Goal: Information Seeking & Learning: Learn about a topic

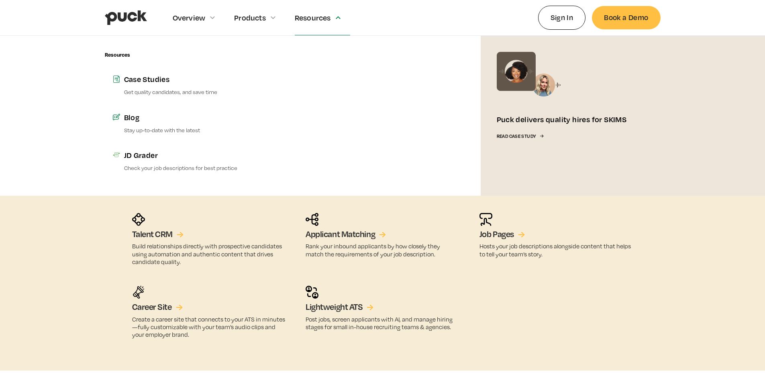
scroll to position [1337, 0]
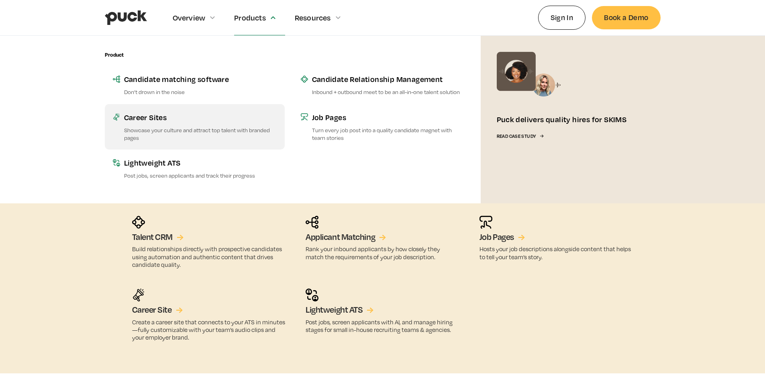
click at [163, 116] on div "Career Sites" at bounding box center [200, 117] width 153 height 10
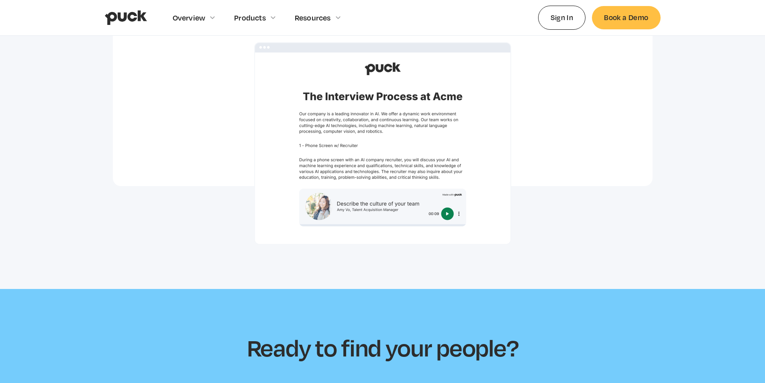
scroll to position [2209, 0]
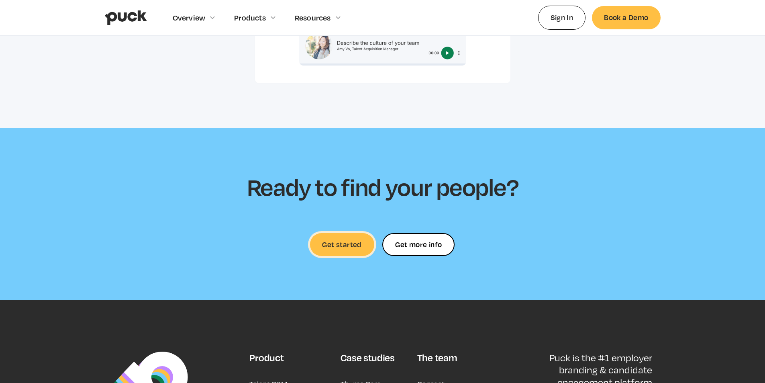
click at [339, 233] on link "Get started" at bounding box center [342, 244] width 64 height 23
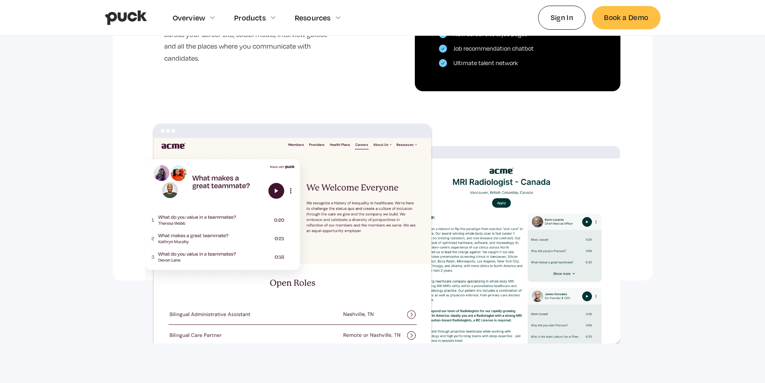
scroll to position [402, 0]
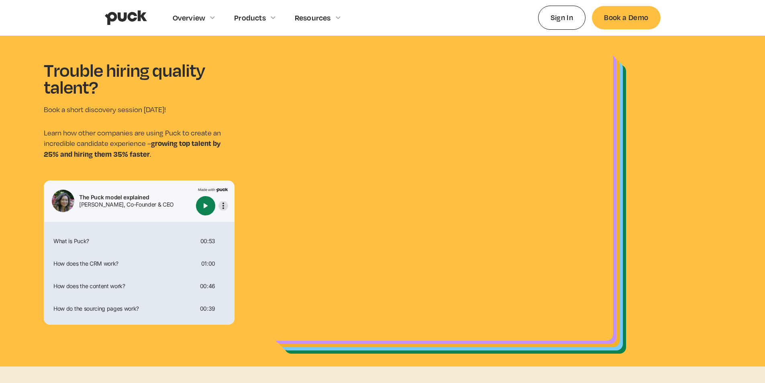
click at [221, 205] on img "More options" at bounding box center [224, 206] width 10 height 10
click at [245, 138] on section "Trouble hiring quality talent? Book a short discovery session today! Learn how …" at bounding box center [382, 201] width 765 height 331
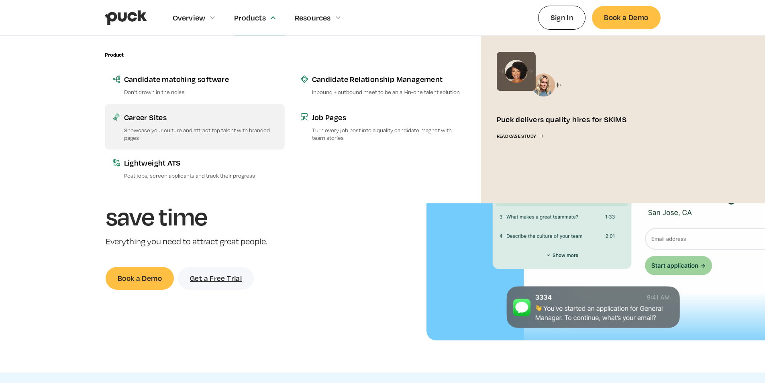
click at [159, 119] on div "Career Sites" at bounding box center [200, 117] width 153 height 10
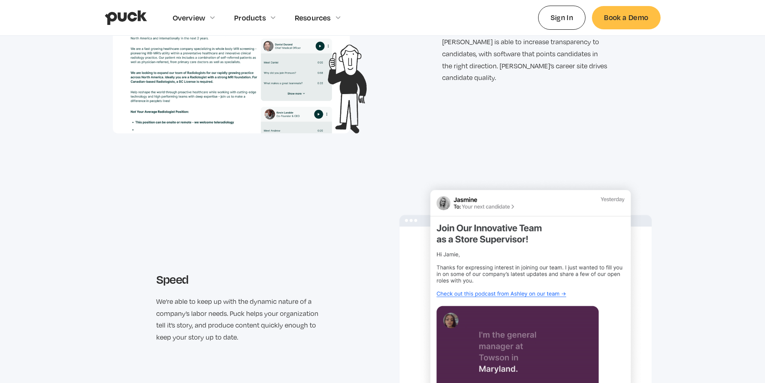
scroll to position [994, 0]
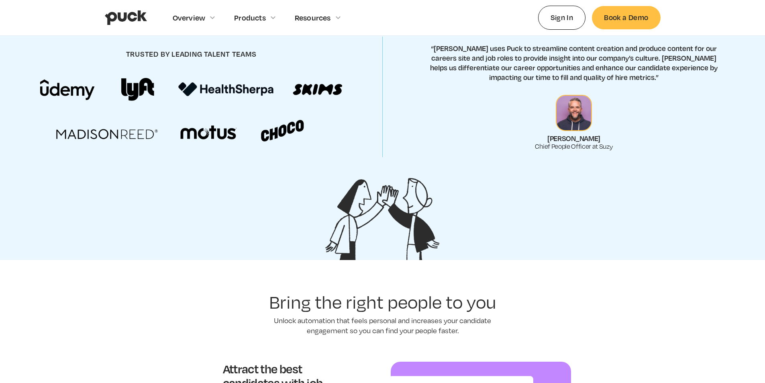
scroll to position [360, 0]
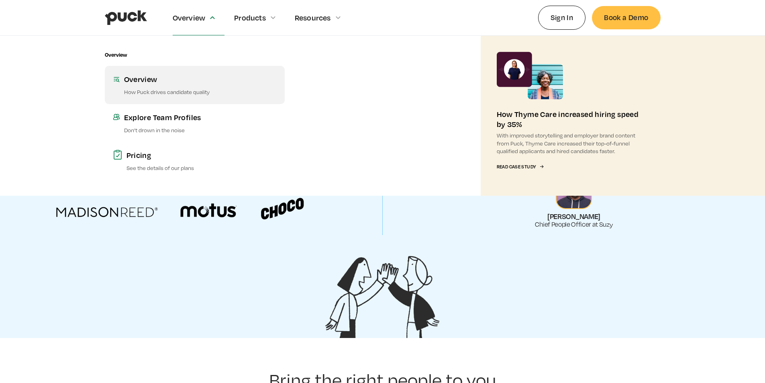
click at [137, 82] on div "Overview" at bounding box center [200, 79] width 153 height 10
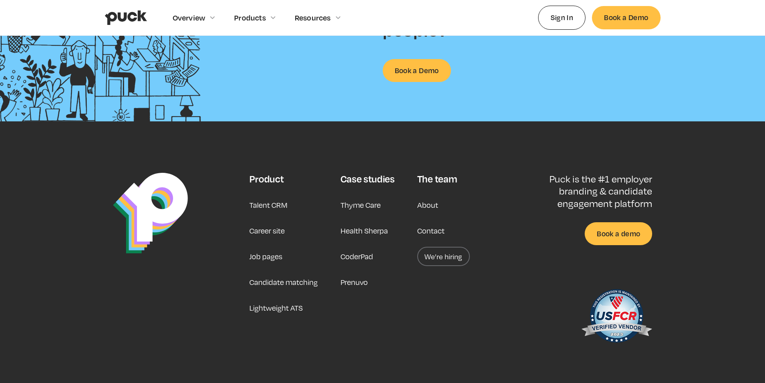
scroll to position [1222, 0]
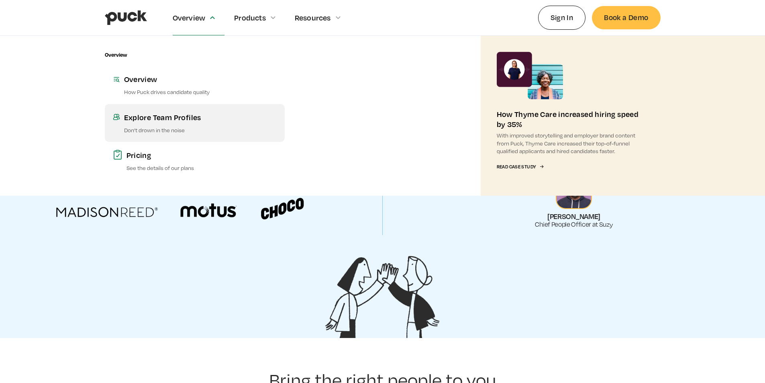
click at [138, 123] on link "Explore Team Profiles Don’t drown in the noise" at bounding box center [195, 123] width 180 height 38
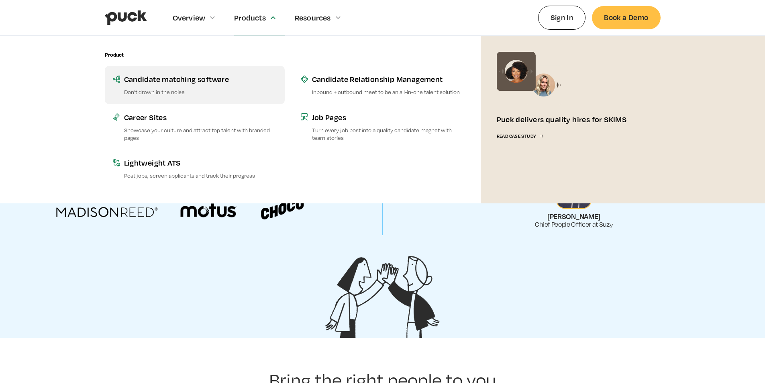
click at [159, 88] on p "Don’t drown in the noise" at bounding box center [200, 92] width 153 height 8
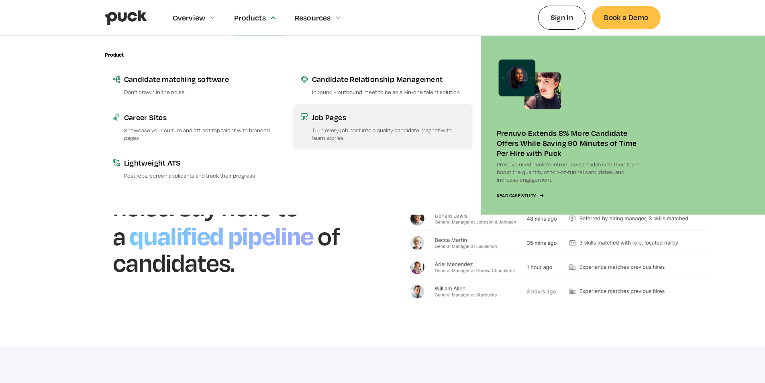
click at [331, 125] on link "Job Pages Turn every job post into a quality candidate magnet with team stories" at bounding box center [383, 126] width 180 height 45
click at [332, 120] on div "Job Pages" at bounding box center [388, 117] width 153 height 10
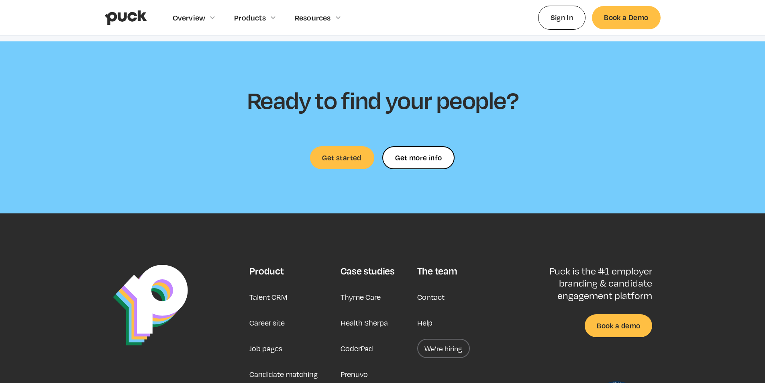
scroll to position [2486, 0]
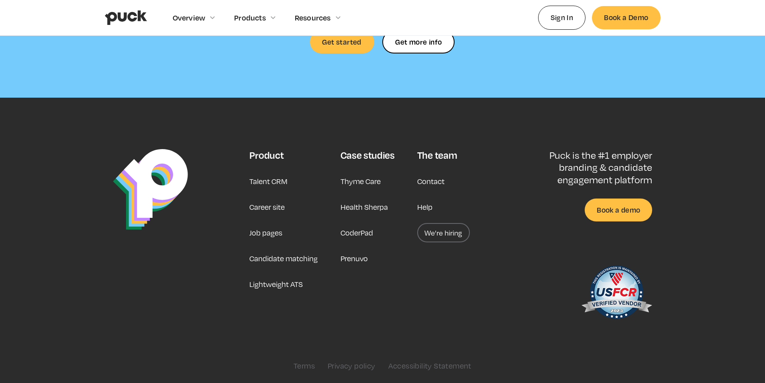
click at [257, 208] on link "Career site" at bounding box center [266, 206] width 35 height 19
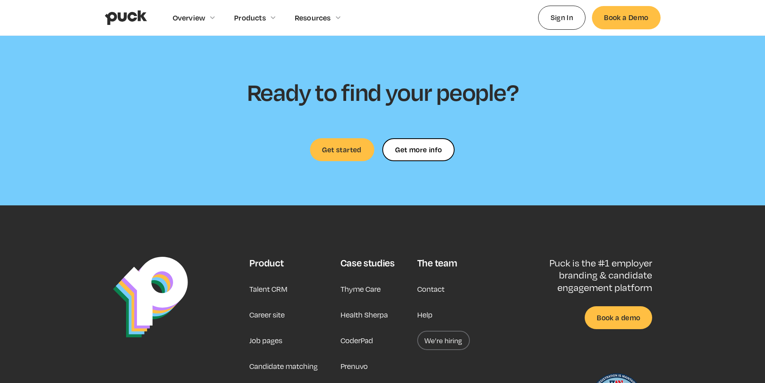
scroll to position [2199, 0]
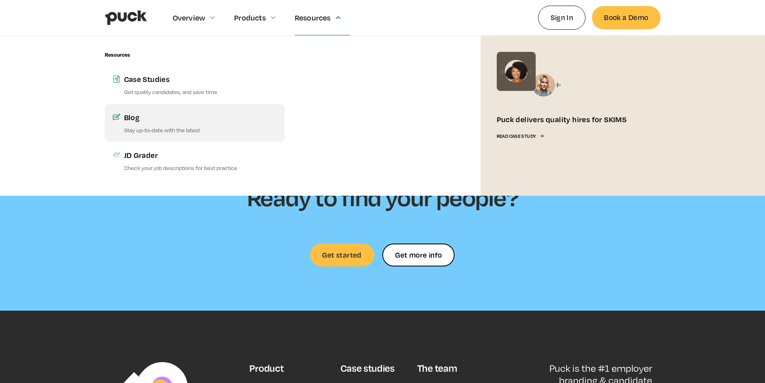
click at [182, 130] on p "Stay up-to-date with the latest" at bounding box center [200, 130] width 153 height 8
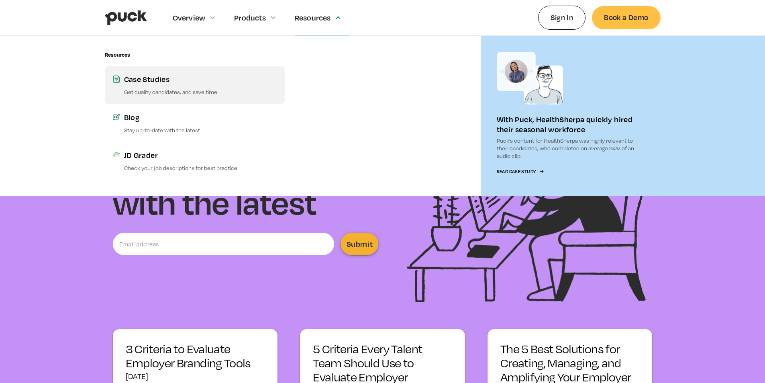
click at [155, 88] on link "Case Studies Get quality candidates, and save time" at bounding box center [195, 85] width 180 height 38
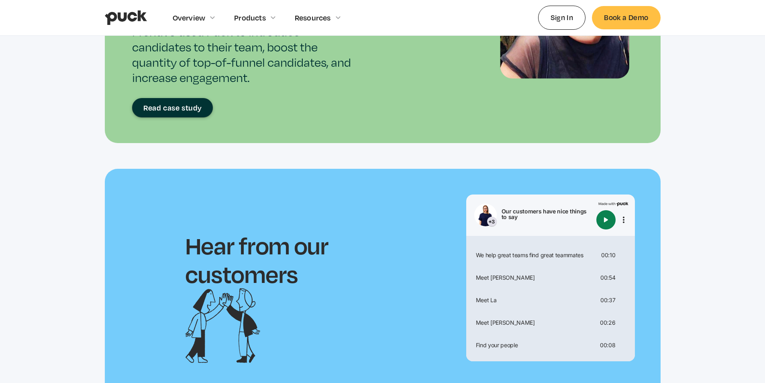
scroll to position [1414, 0]
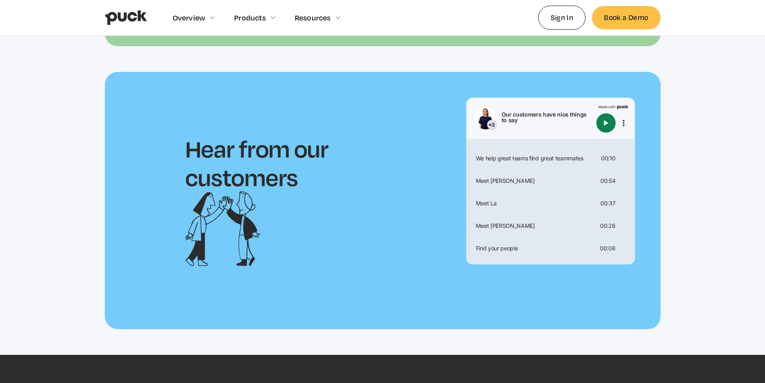
drag, startPoint x: 340, startPoint y: 171, endPoint x: 511, endPoint y: 125, distance: 177.6
click at [345, 166] on h2 "Hear from our customers" at bounding box center [298, 162] width 227 height 57
drag, startPoint x: 517, startPoint y: 124, endPoint x: 521, endPoint y: 122, distance: 4.5
click at [519, 123] on div "Our customers have nice things to say" at bounding box center [548, 118] width 92 height 13
click at [623, 116] on div at bounding box center [613, 122] width 32 height 19
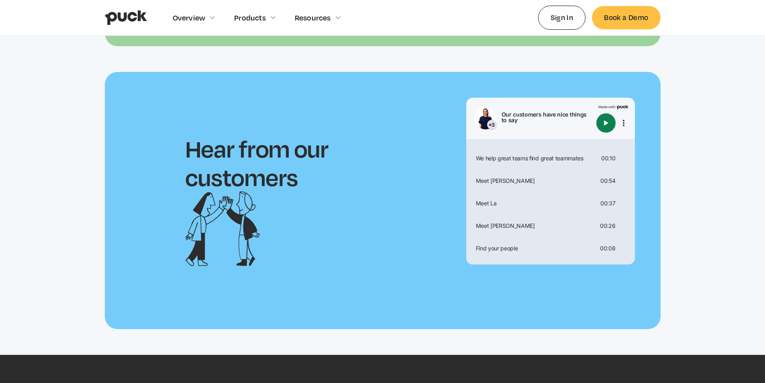
click at [604, 121] on img "Play" at bounding box center [606, 123] width 10 height 10
click at [605, 121] on img "Play" at bounding box center [606, 123] width 10 height 10
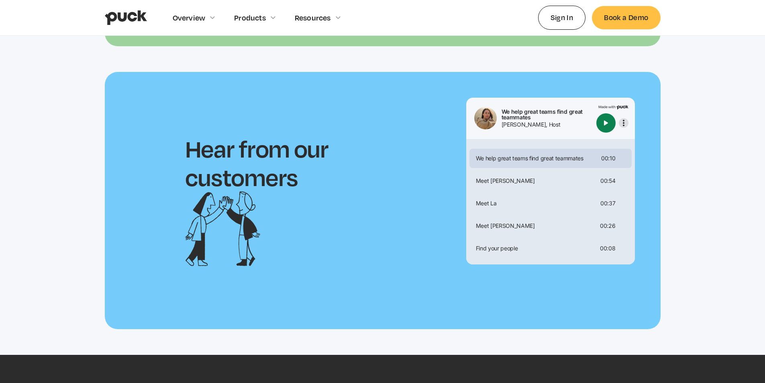
click at [624, 124] on img "More options" at bounding box center [624, 123] width 10 height 10
click at [677, 102] on section "Hear from our customers We help great teams find great teammates Jessica Cohen,…" at bounding box center [382, 213] width 765 height 283
click at [620, 121] on img "More options" at bounding box center [624, 123] width 10 height 10
click at [572, 169] on div "Go to full clip with transcript" at bounding box center [587, 165] width 82 height 25
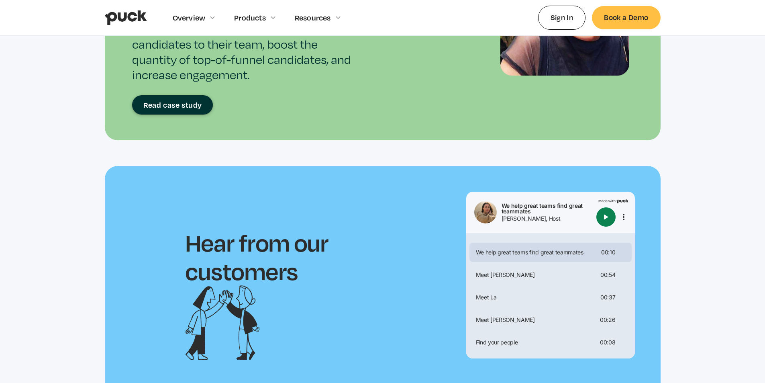
scroll to position [1254, 0]
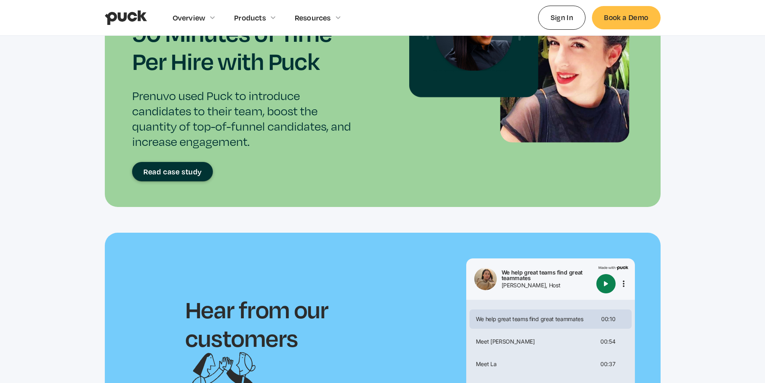
click at [190, 175] on div "Read case study" at bounding box center [172, 172] width 59 height 8
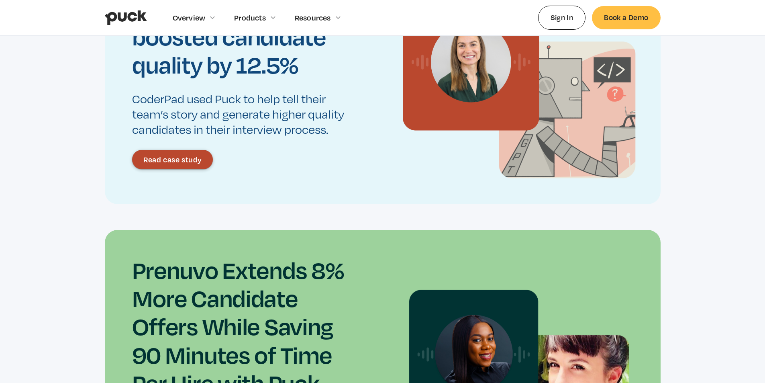
scroll to position [932, 0]
click at [160, 151] on link "Read case study" at bounding box center [172, 158] width 81 height 19
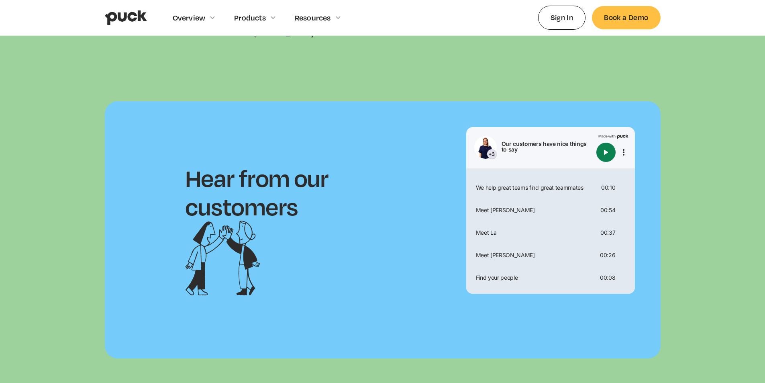
scroll to position [2691, 0]
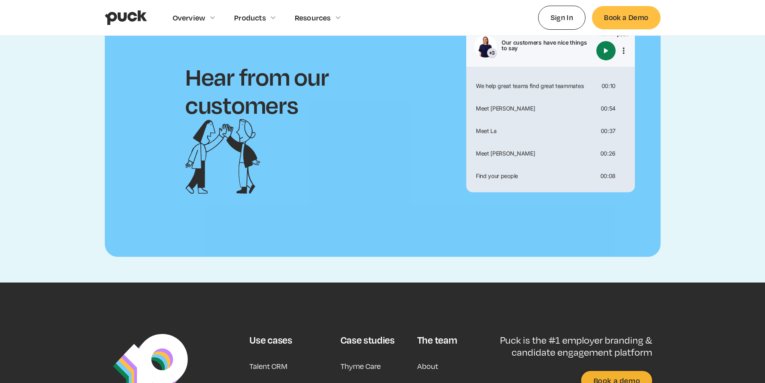
scroll to position [2169, 0]
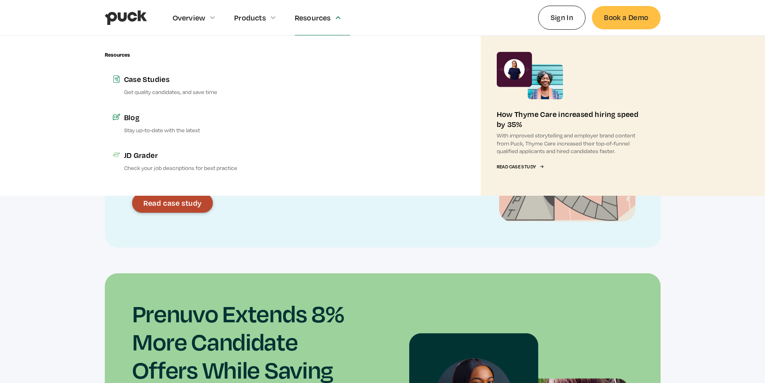
scroll to position [932, 0]
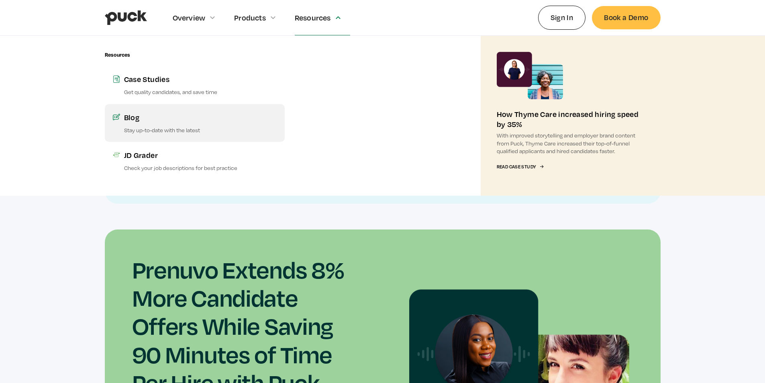
click at [158, 129] on p "Stay up-to-date with the latest" at bounding box center [200, 130] width 153 height 8
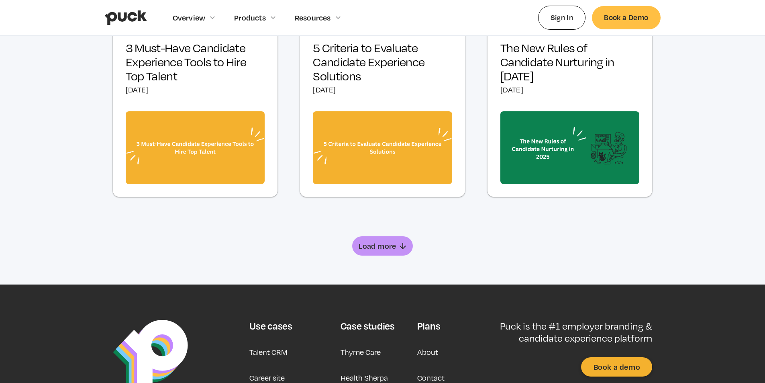
scroll to position [482, 0]
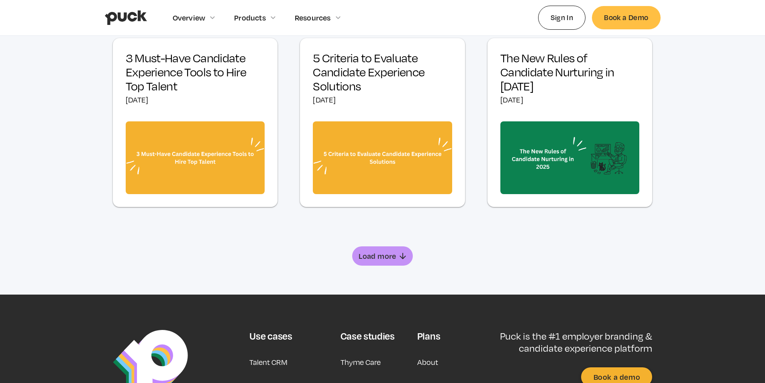
click at [194, 69] on h3 "3 Must-Have Candidate Experience Tools to Hire Top Talent" at bounding box center [195, 72] width 139 height 43
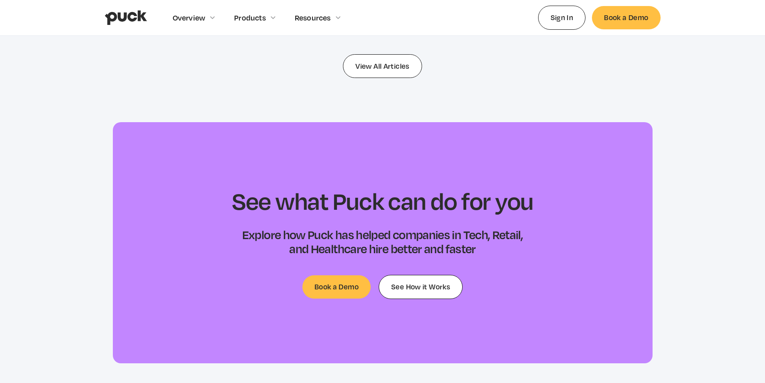
scroll to position [2330, 0]
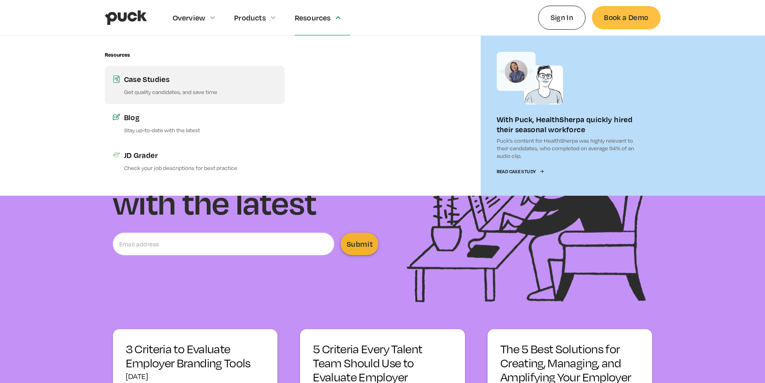
click at [146, 87] on link "Case Studies Get quality candidates, and save time" at bounding box center [195, 85] width 180 height 38
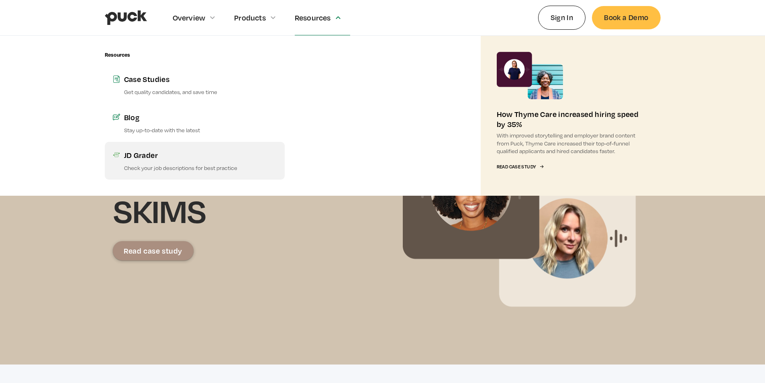
click at [182, 160] on link "JD Grader Check your job descriptions for best practice" at bounding box center [195, 161] width 180 height 38
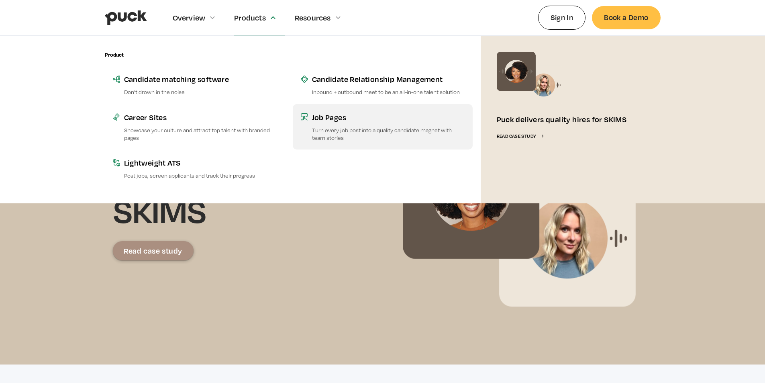
click at [341, 127] on p "Turn every job post into a quality candidate magnet with team stories" at bounding box center [388, 133] width 153 height 15
click at [324, 116] on div "Job Pages" at bounding box center [388, 117] width 153 height 10
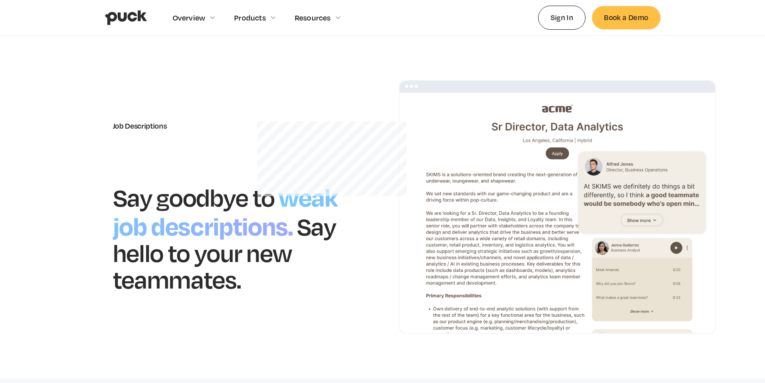
click at [684, 245] on img at bounding box center [557, 207] width 317 height 254
click at [664, 246] on img at bounding box center [557, 207] width 317 height 254
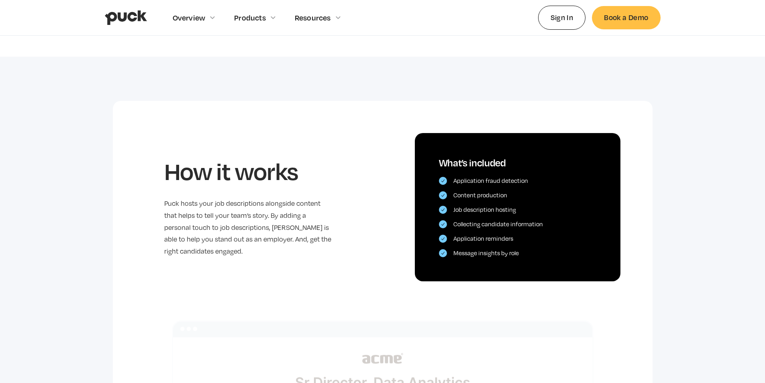
click at [383, 192] on div "How it works Puck hosts your job descriptions alongside content that helps to t…" at bounding box center [383, 191] width 540 height 180
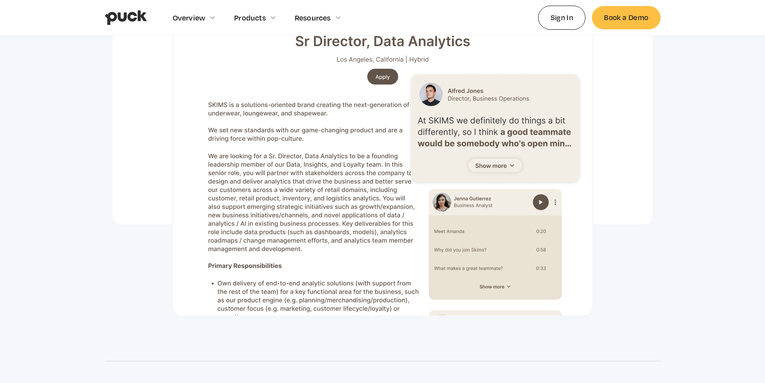
scroll to position [723, 0]
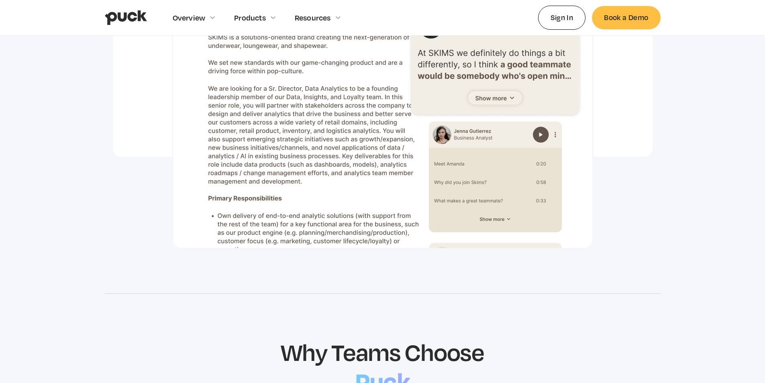
click at [552, 135] on img at bounding box center [383, 80] width 422 height 337
click at [554, 134] on img at bounding box center [383, 80] width 422 height 337
click at [556, 133] on img at bounding box center [383, 80] width 422 height 337
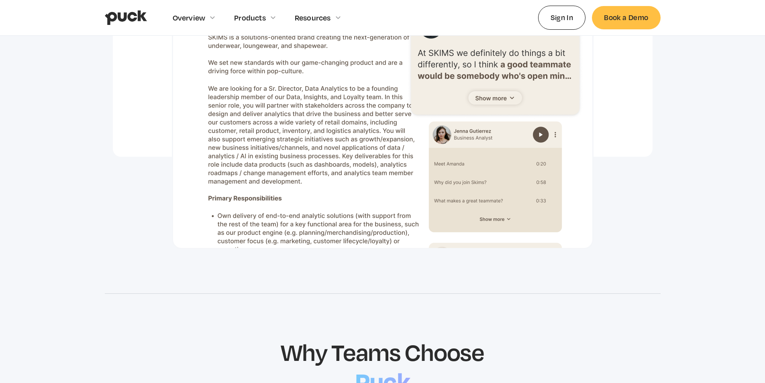
drag, startPoint x: 545, startPoint y: 153, endPoint x: 537, endPoint y: 153, distance: 8.0
click at [544, 153] on img at bounding box center [383, 80] width 422 height 337
click at [467, 145] on img at bounding box center [383, 80] width 422 height 337
click at [424, 129] on img at bounding box center [383, 80] width 422 height 337
click at [478, 169] on img at bounding box center [383, 80] width 422 height 337
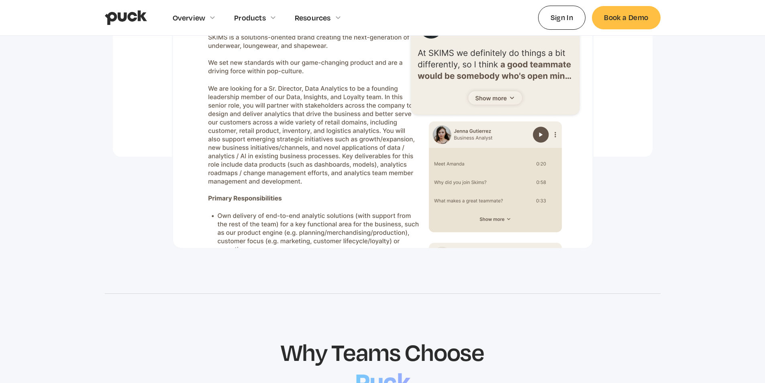
scroll to position [603, 0]
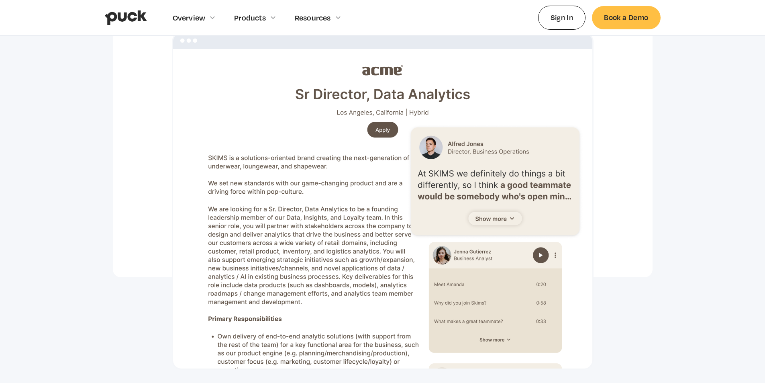
click at [543, 197] on img at bounding box center [383, 200] width 422 height 337
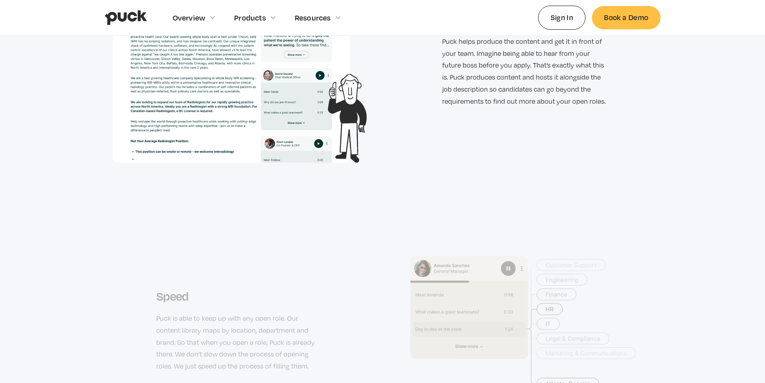
scroll to position [1406, 0]
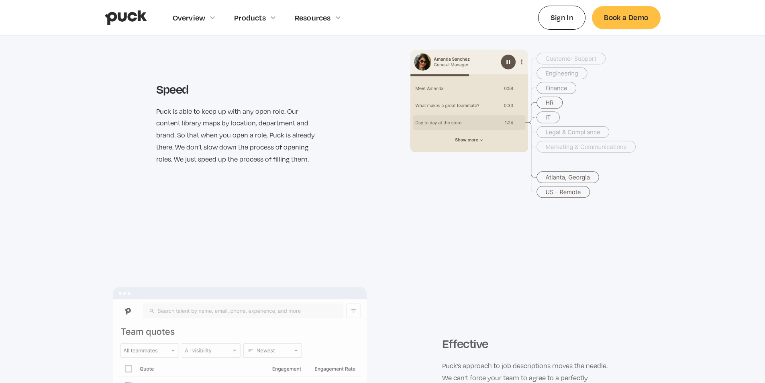
click at [469, 112] on img at bounding box center [526, 123] width 254 height 235
click at [521, 63] on img at bounding box center [526, 123] width 254 height 235
click at [345, 174] on div "Speed Puck is able to keep up with any open role. Our content library maps by l…" at bounding box center [383, 123] width 540 height 235
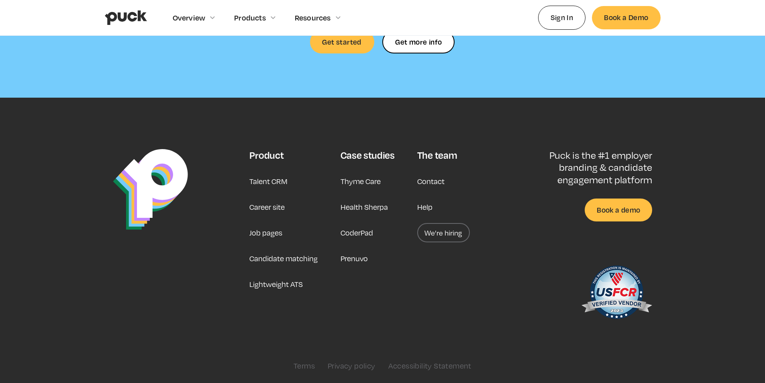
scroll to position [2285, 0]
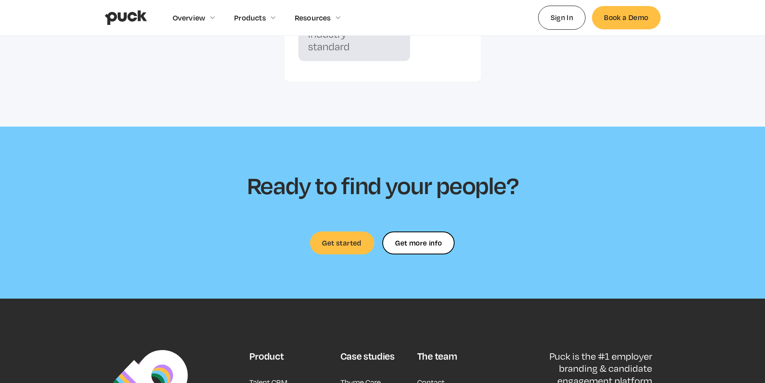
click at [346, 256] on section "Ready to find your people? Get started Get more info Get more info Thank you! Y…" at bounding box center [382, 213] width 765 height 172
click at [346, 245] on link "Get started" at bounding box center [342, 242] width 64 height 23
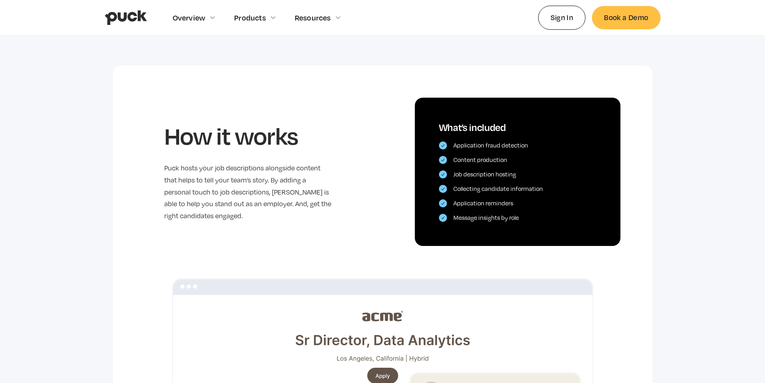
scroll to position [558, 0]
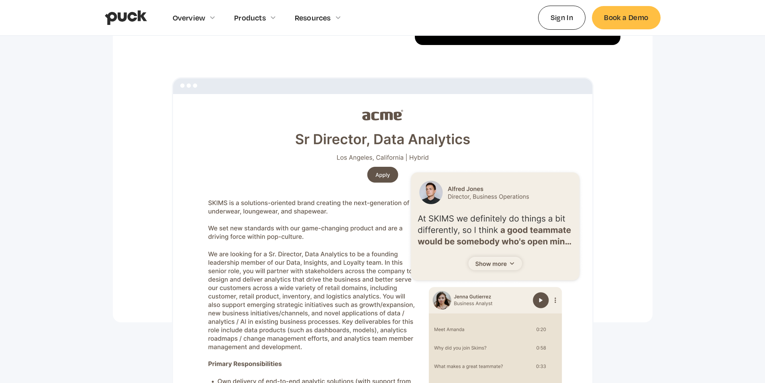
click at [384, 176] on img at bounding box center [383, 245] width 422 height 337
drag, startPoint x: 384, startPoint y: 176, endPoint x: 353, endPoint y: 188, distance: 33.0
click at [230, 222] on img at bounding box center [383, 245] width 422 height 337
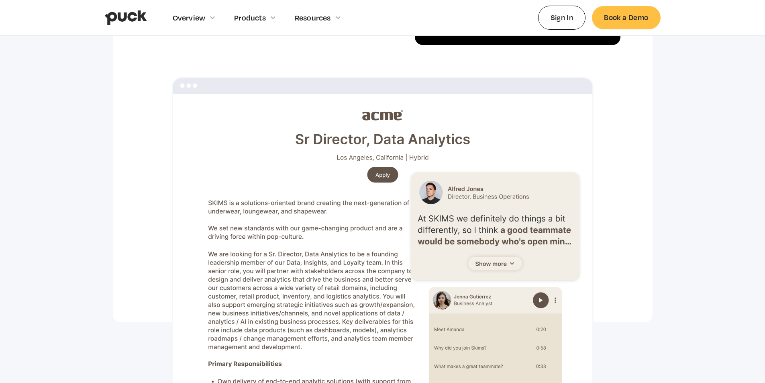
click at [343, 123] on img at bounding box center [383, 245] width 422 height 337
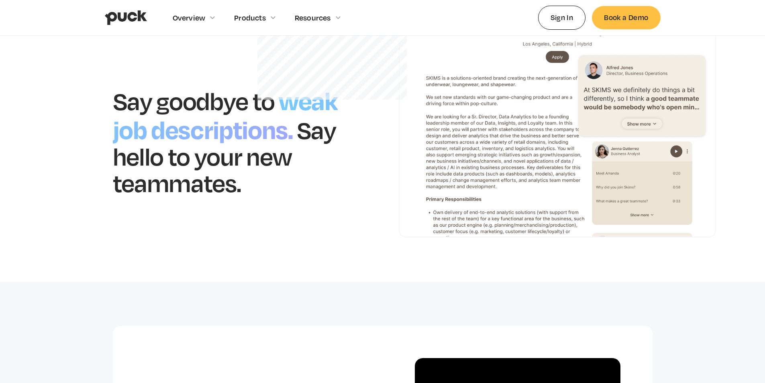
scroll to position [0, 0]
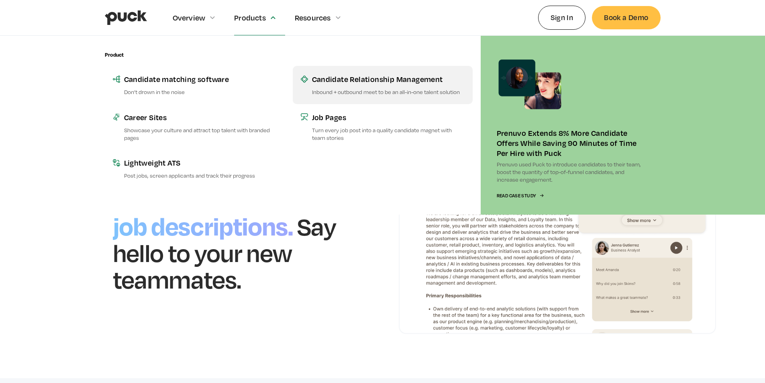
click at [368, 82] on div "Candidate Relationship Management" at bounding box center [388, 79] width 153 height 10
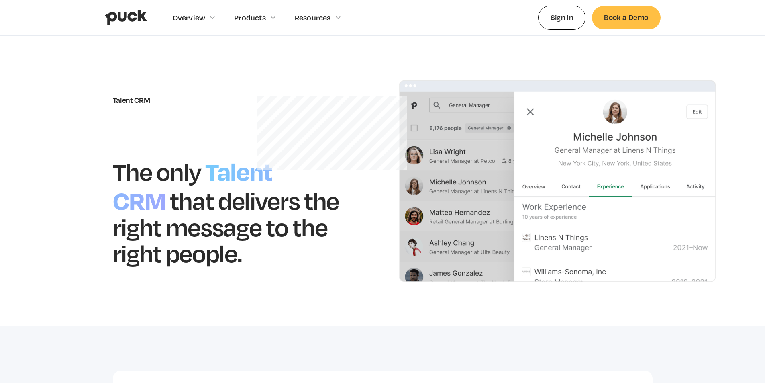
click at [494, 120] on img at bounding box center [557, 181] width 317 height 202
drag, startPoint x: 586, startPoint y: 129, endPoint x: 601, endPoint y: 128, distance: 14.1
click at [587, 129] on img at bounding box center [557, 181] width 317 height 202
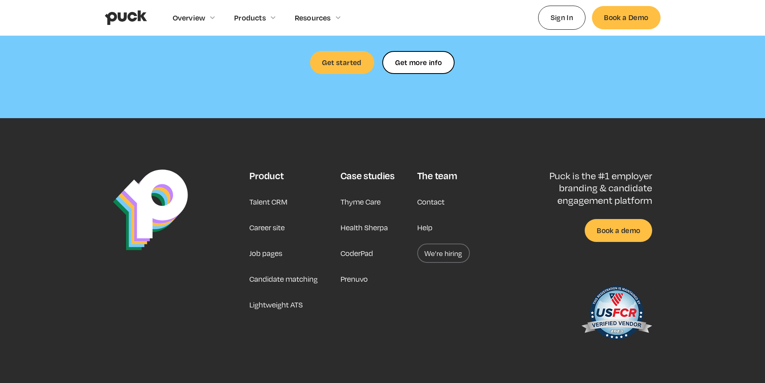
scroll to position [2433, 0]
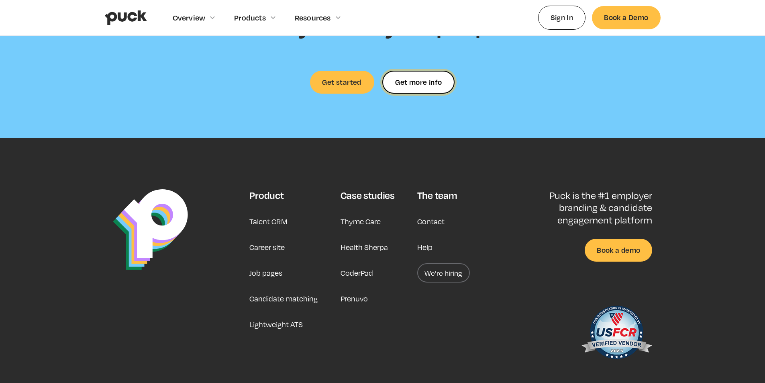
click at [421, 87] on link "Get more info" at bounding box center [418, 82] width 72 height 23
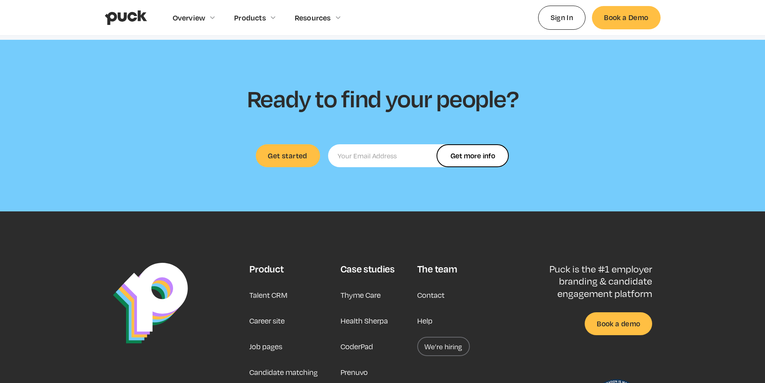
scroll to position [2272, 0]
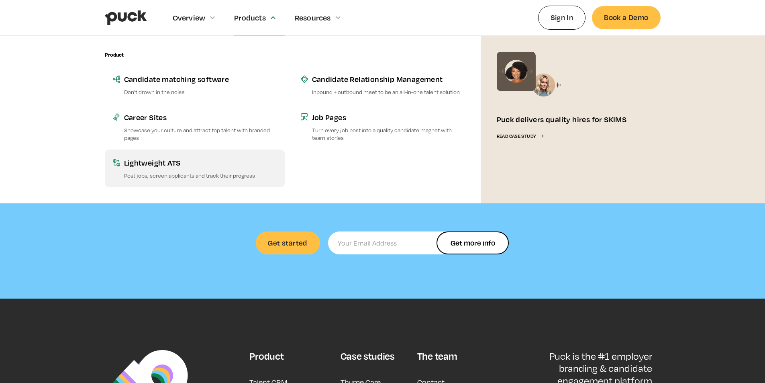
click at [153, 166] on div "Lightweight ATS" at bounding box center [200, 162] width 153 height 10
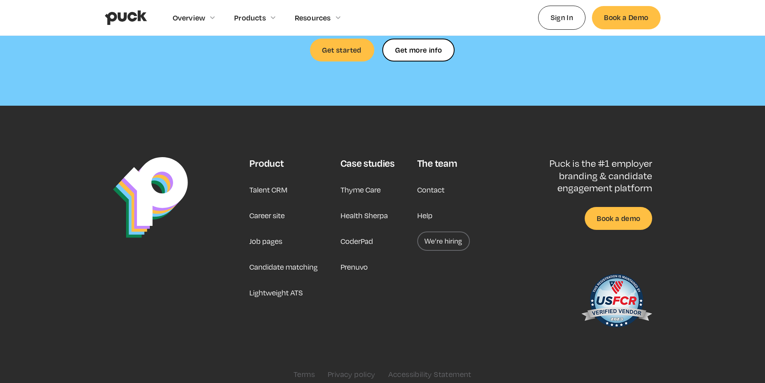
scroll to position [1937, 0]
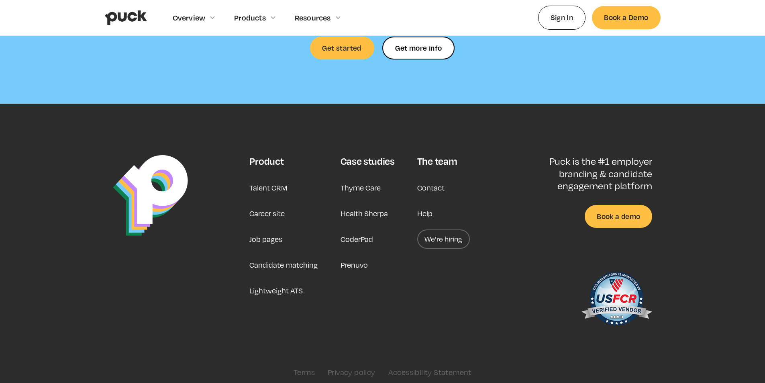
click at [273, 233] on link "Job pages" at bounding box center [265, 238] width 33 height 19
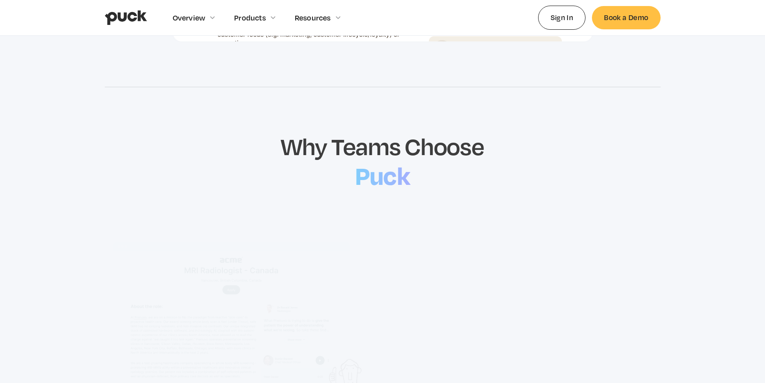
scroll to position [964, 0]
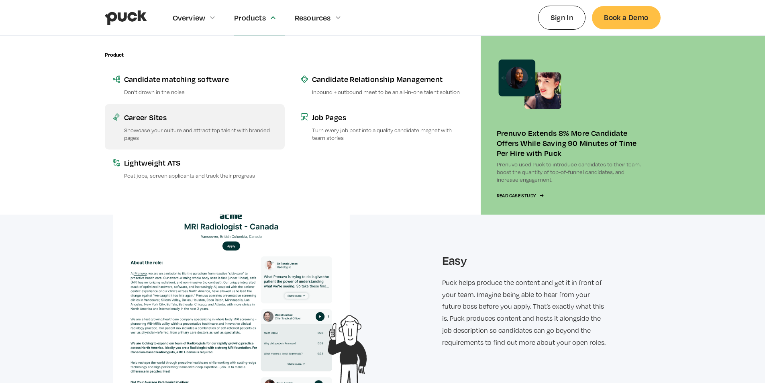
click at [143, 114] on div "Career Sites" at bounding box center [200, 117] width 153 height 10
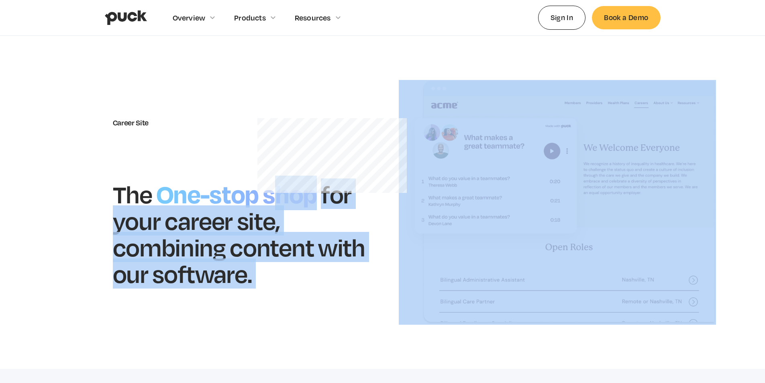
drag, startPoint x: 274, startPoint y: 178, endPoint x: 638, endPoint y: 328, distance: 392.7
click at [658, 341] on section "Career Site The One-stop shop for your career site, combining content with our …" at bounding box center [382, 202] width 765 height 333
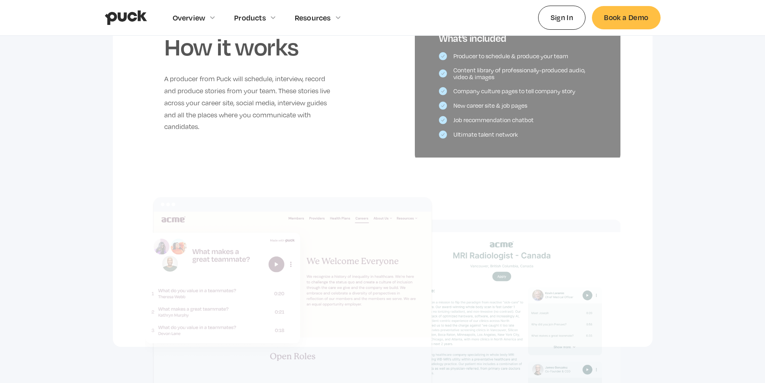
click at [416, 235] on img at bounding box center [383, 307] width 476 height 220
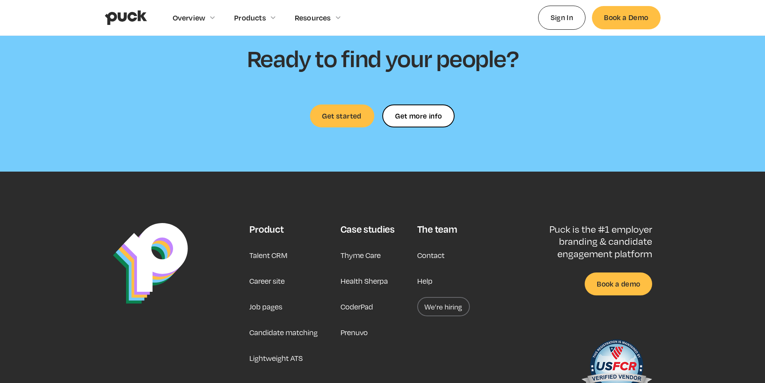
scroll to position [2370, 0]
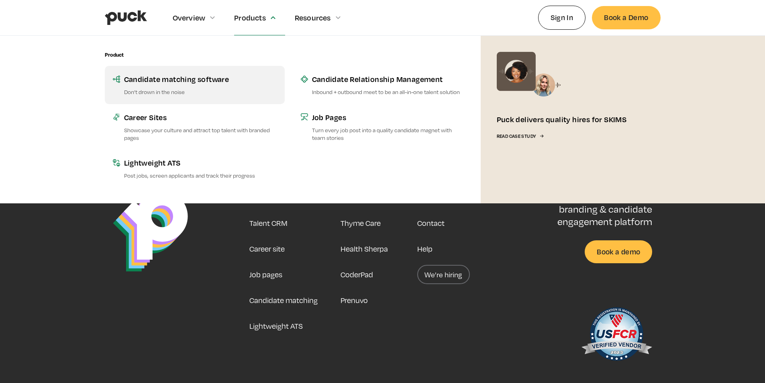
click at [157, 82] on div "Candidate matching software" at bounding box center [200, 79] width 153 height 10
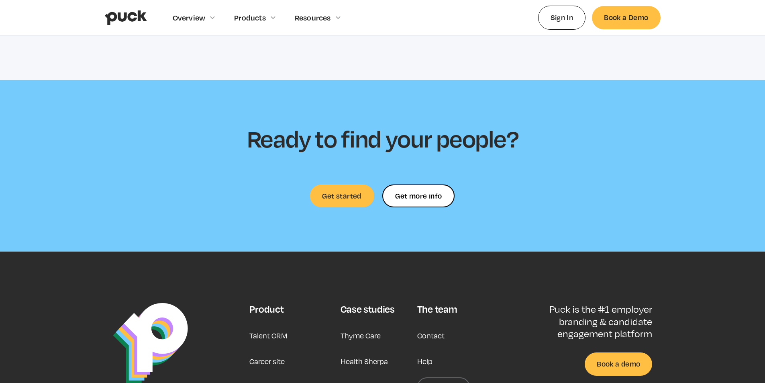
scroll to position [2260, 0]
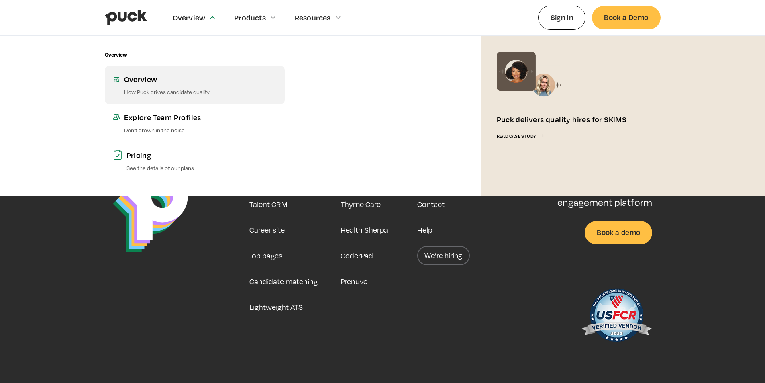
click at [157, 80] on div "Overview" at bounding box center [200, 79] width 153 height 10
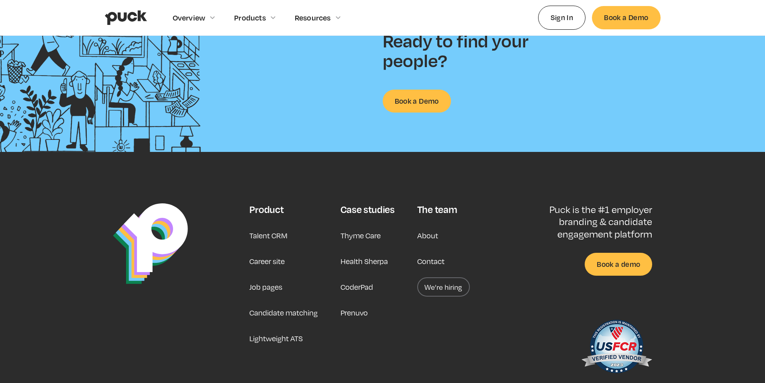
scroll to position [1222, 0]
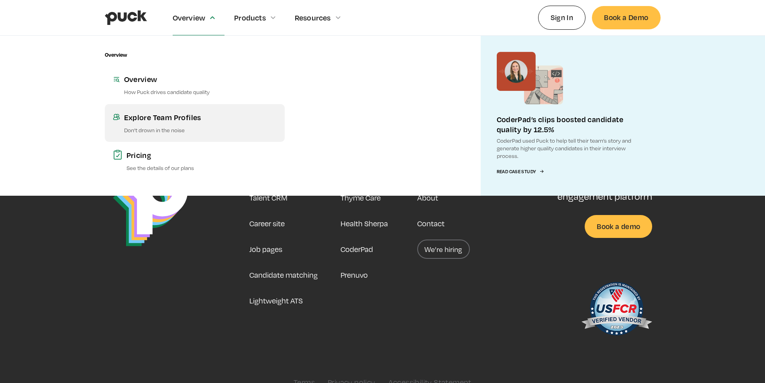
click at [166, 115] on div "Explore Team Profiles" at bounding box center [200, 117] width 153 height 10
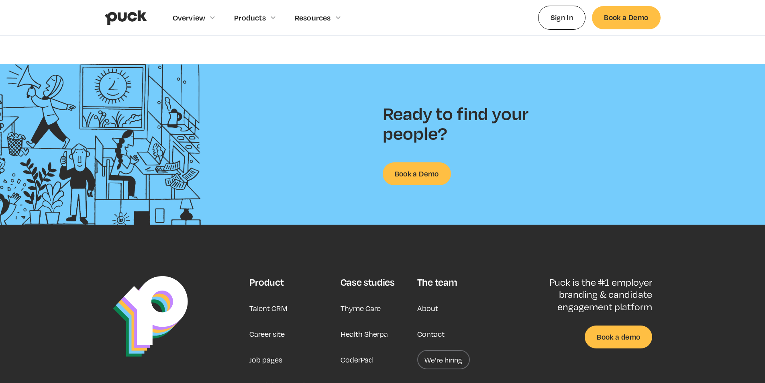
scroll to position [1021, 0]
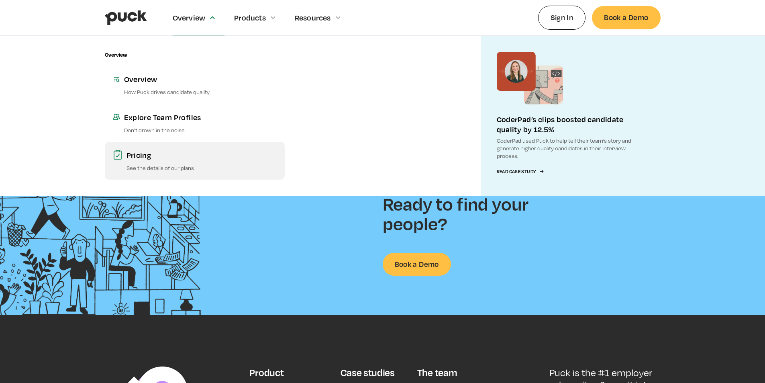
click at [145, 153] on div "Pricing" at bounding box center [202, 155] width 150 height 10
click at [143, 153] on div "Pricing" at bounding box center [202, 155] width 150 height 10
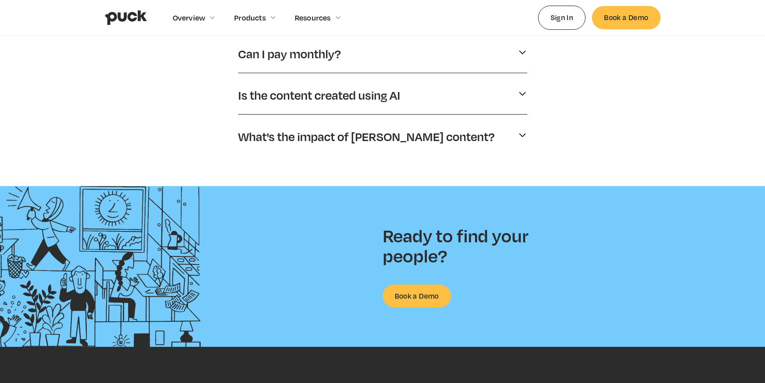
scroll to position [406, 0]
